Goal: Information Seeking & Learning: Learn about a topic

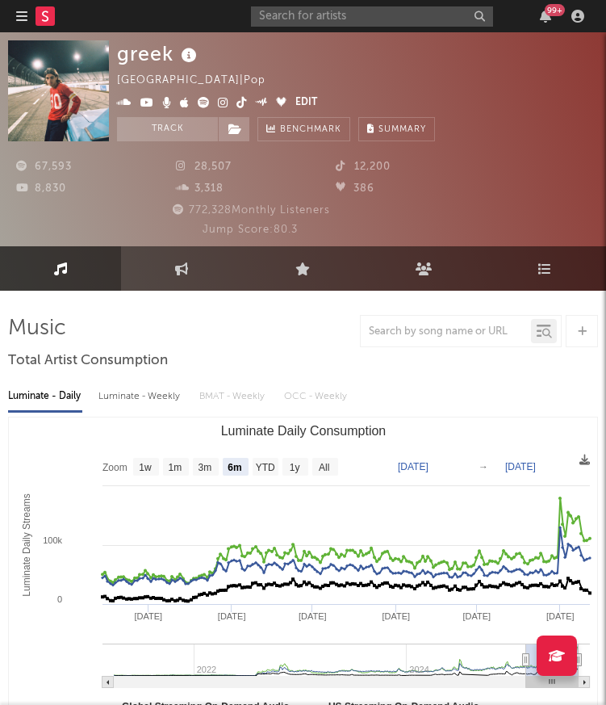
select select "6m"
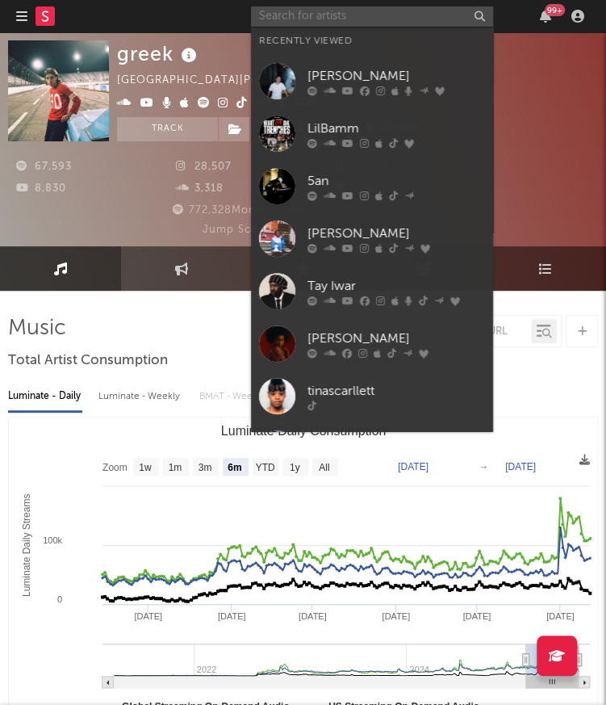
click at [391, 20] on input "text" at bounding box center [372, 16] width 242 height 20
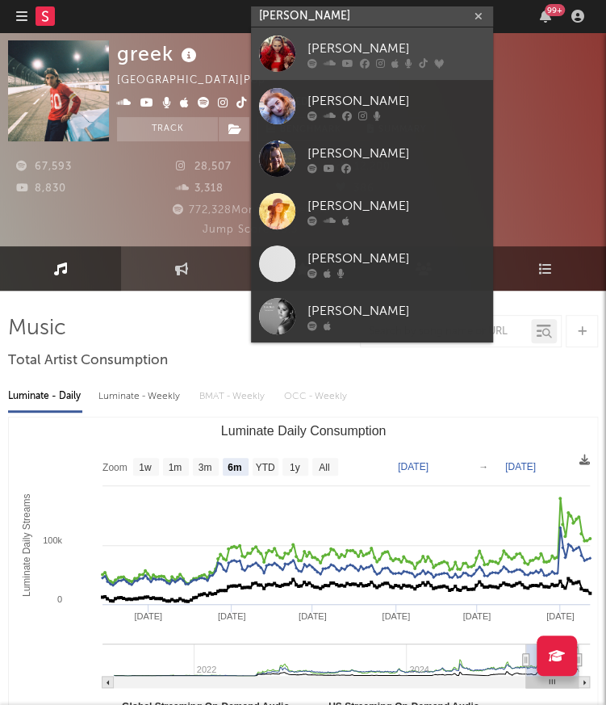
type input "[PERSON_NAME]"
click at [286, 54] on div at bounding box center [277, 54] width 36 height 36
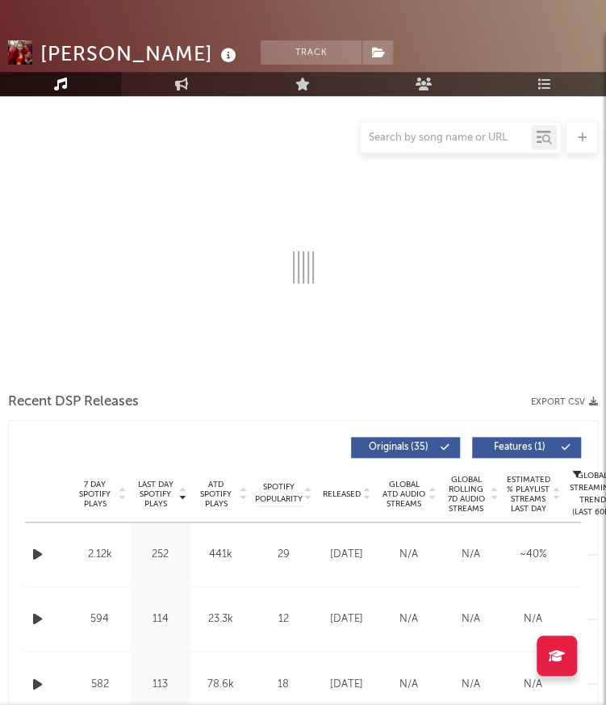
select select "6m"
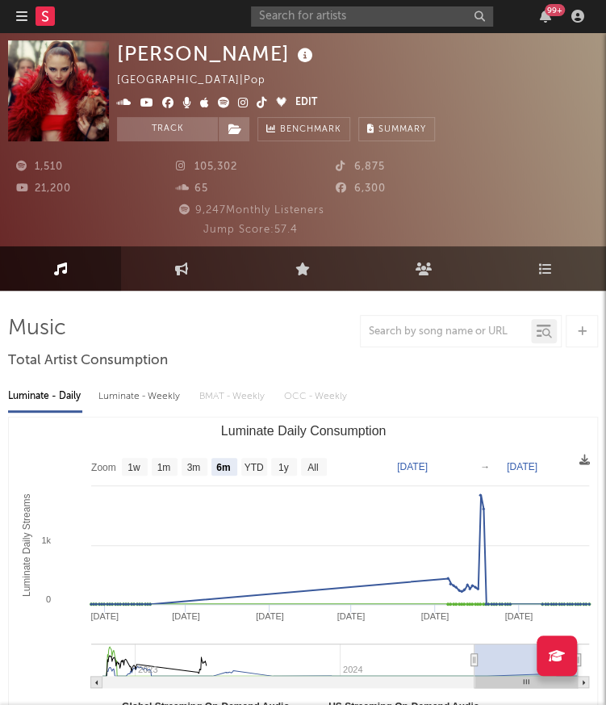
click at [147, 99] on icon at bounding box center [147, 102] width 14 height 11
click at [241, 106] on icon at bounding box center [243, 102] width 10 height 11
